Goal: Information Seeking & Learning: Learn about a topic

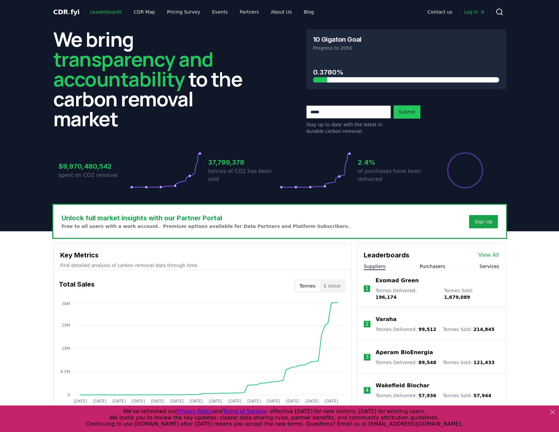
click at [103, 8] on link "Leaderboards" at bounding box center [106, 12] width 42 height 12
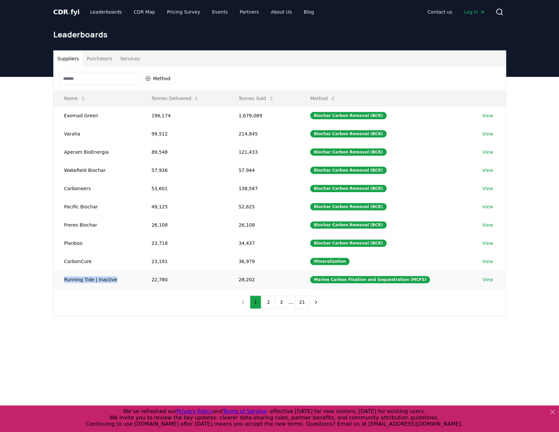
drag, startPoint x: 115, startPoint y: 277, endPoint x: 65, endPoint y: 276, distance: 50.3
click at [65, 276] on td "Running Tide | Inactive" at bounding box center [97, 279] width 87 height 18
drag, startPoint x: 63, startPoint y: 275, endPoint x: 118, endPoint y: 275, distance: 55.6
click at [118, 275] on td "Running Tide | Inactive" at bounding box center [97, 279] width 87 height 18
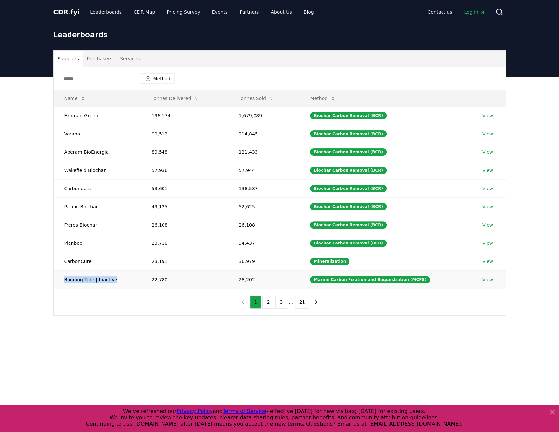
click at [118, 275] on td "Running Tide | Inactive" at bounding box center [97, 279] width 87 height 18
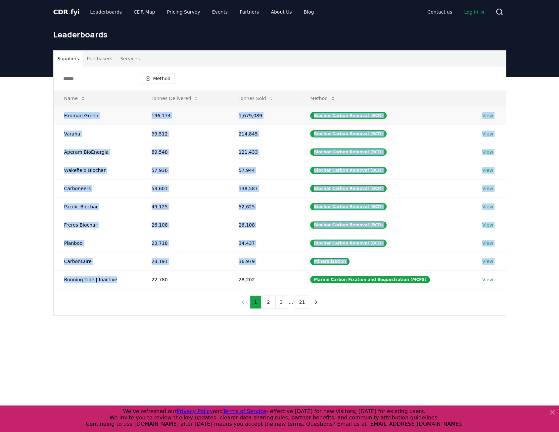
drag, startPoint x: 118, startPoint y: 275, endPoint x: 64, endPoint y: 109, distance: 174.8
click at [64, 109] on tbody "Exomad Green 196,174 1,679,089 Biochar Carbon Removal (BCR) View Varaha 99,512 …" at bounding box center [280, 197] width 452 height 182
click at [272, 299] on button "2" at bounding box center [268, 301] width 12 height 13
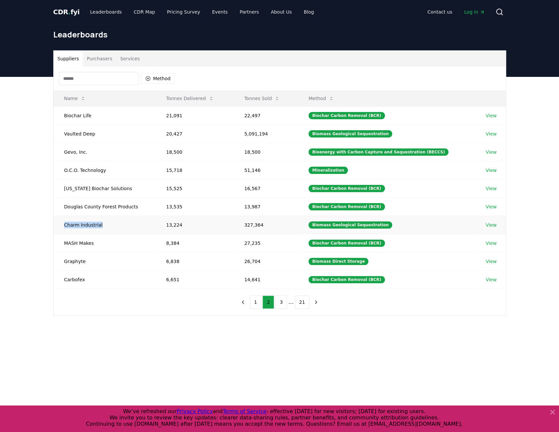
drag, startPoint x: 115, startPoint y: 224, endPoint x: 56, endPoint y: 214, distance: 60.0
click at [56, 215] on td "Charm Industrial" at bounding box center [105, 224] width 102 height 18
drag, startPoint x: 64, startPoint y: 220, endPoint x: 104, endPoint y: 221, distance: 39.7
click at [104, 221] on td "Charm Industrial" at bounding box center [105, 224] width 102 height 18
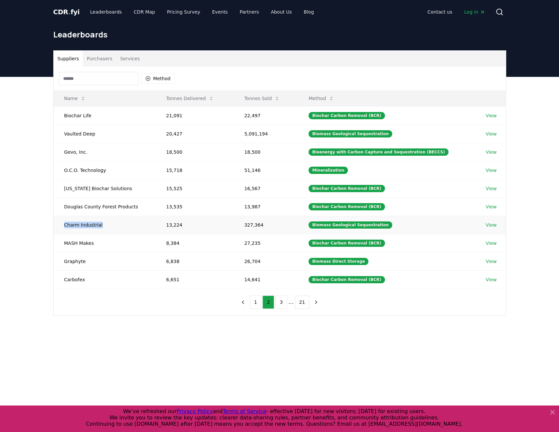
click at [104, 221] on td "Charm Industrial" at bounding box center [105, 224] width 102 height 18
click at [260, 297] on button "1" at bounding box center [256, 301] width 12 height 13
